Goal: Task Accomplishment & Management: Manage account settings

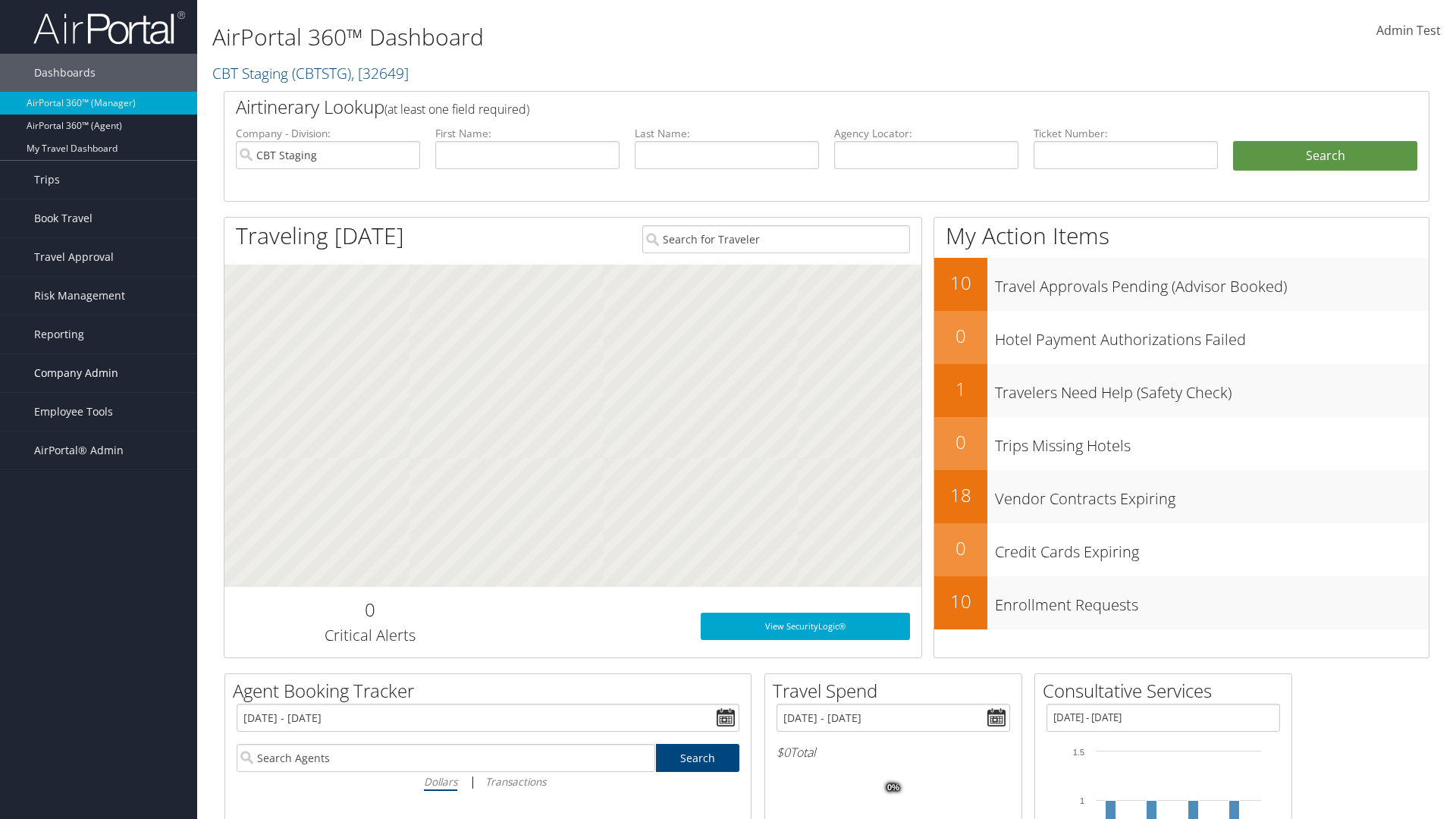
click at [98, 373] on span "Company Admin" at bounding box center [75, 372] width 84 height 38
click at [98, 665] on link "Technology Settings" at bounding box center [98, 676] width 197 height 23
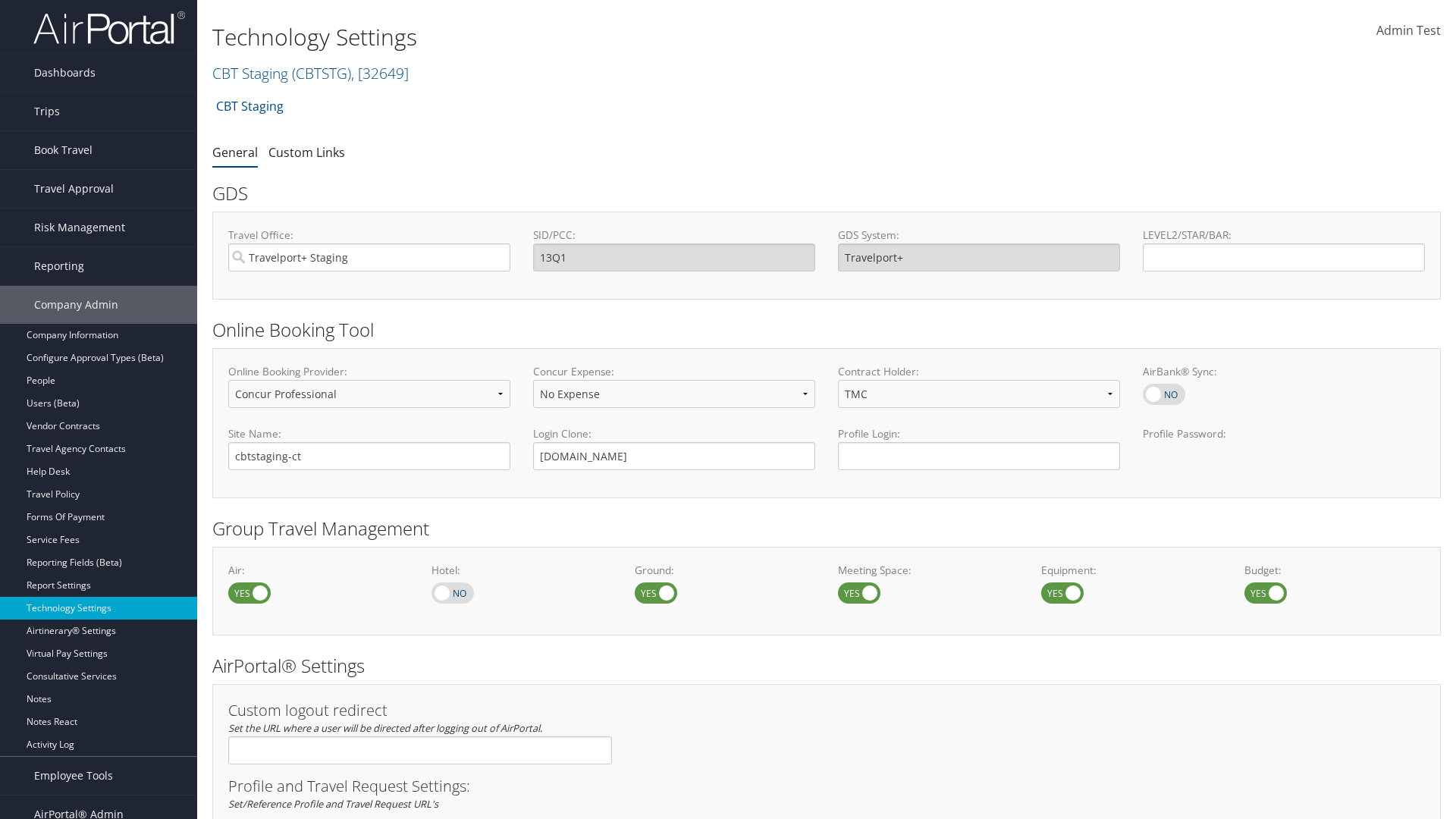
select select "4"
click at [307, 152] on link "Custom Links" at bounding box center [307, 152] width 76 height 17
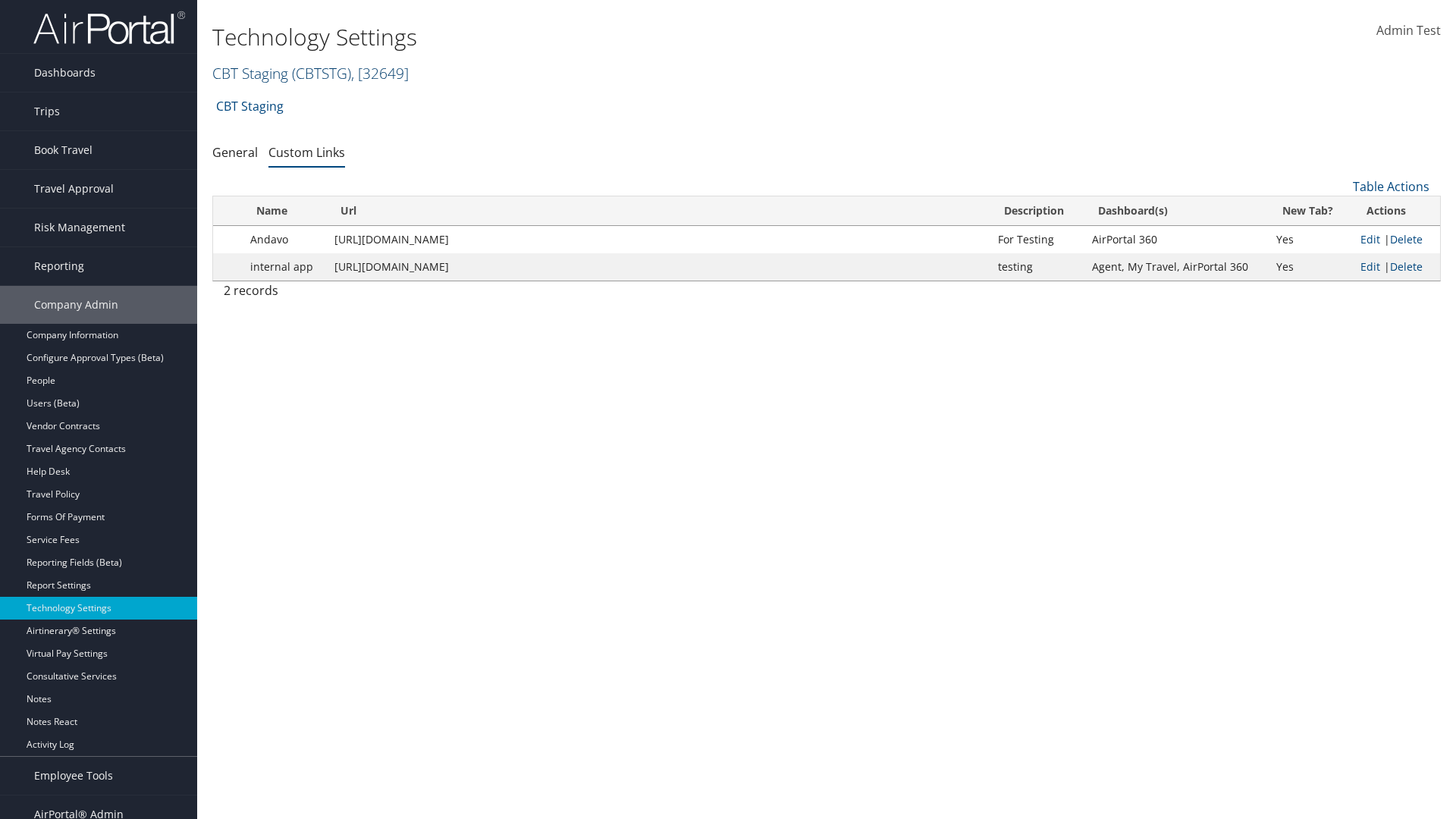
click at [250, 73] on link "CBT Staging ( CBTSTG ) , [ 32649 ]" at bounding box center [310, 73] width 197 height 20
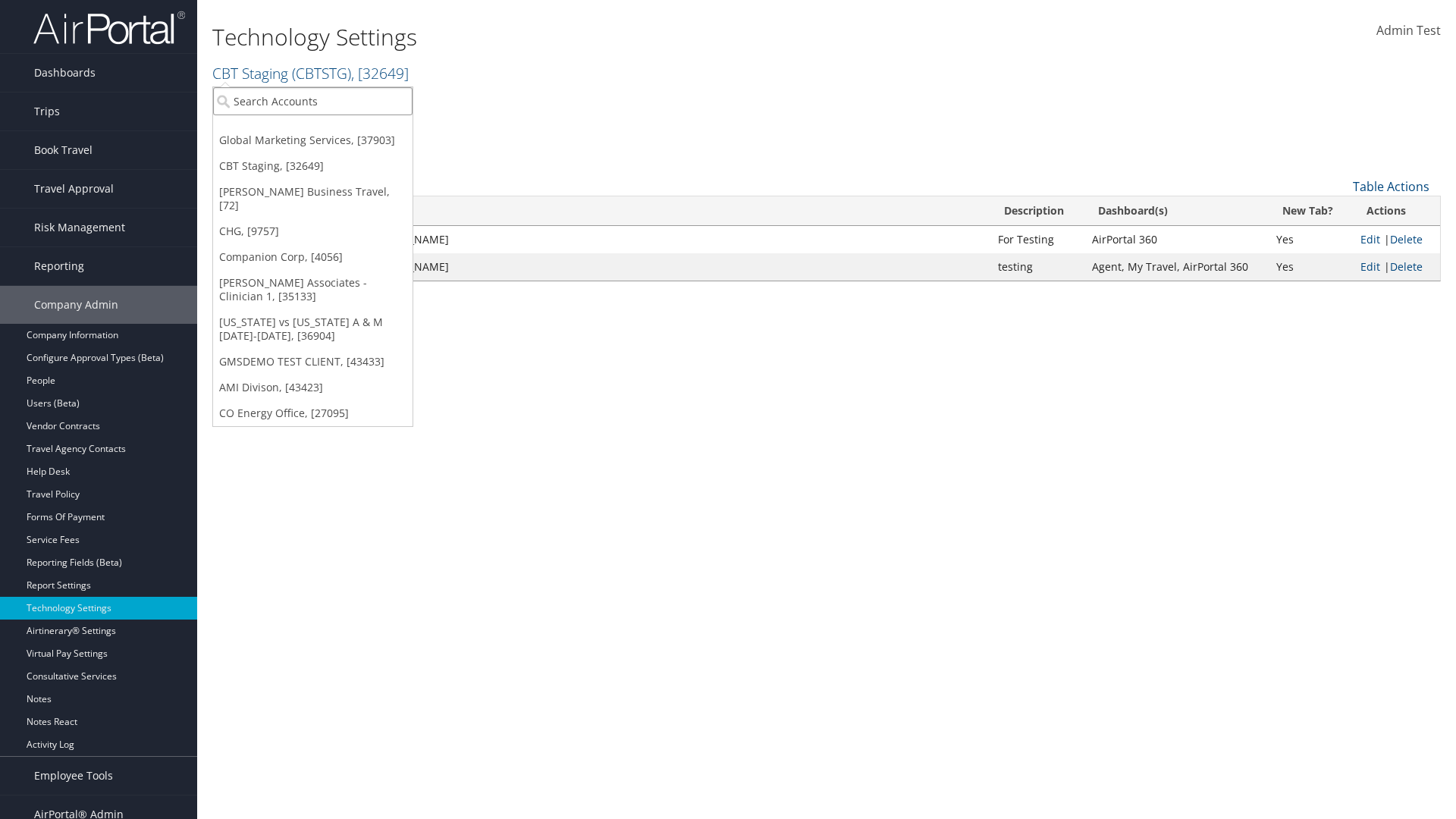
click at [312, 101] on input "search" at bounding box center [312, 101] width 200 height 28
type input "GMSDEMO TEST CLIENT"
click at [354, 129] on div "GMSDEMO TEST CLIENT (GMSDEMOCHILDR), [43433]" at bounding box center [355, 129] width 300 height 13
